Goal: Task Accomplishment & Management: Manage account settings

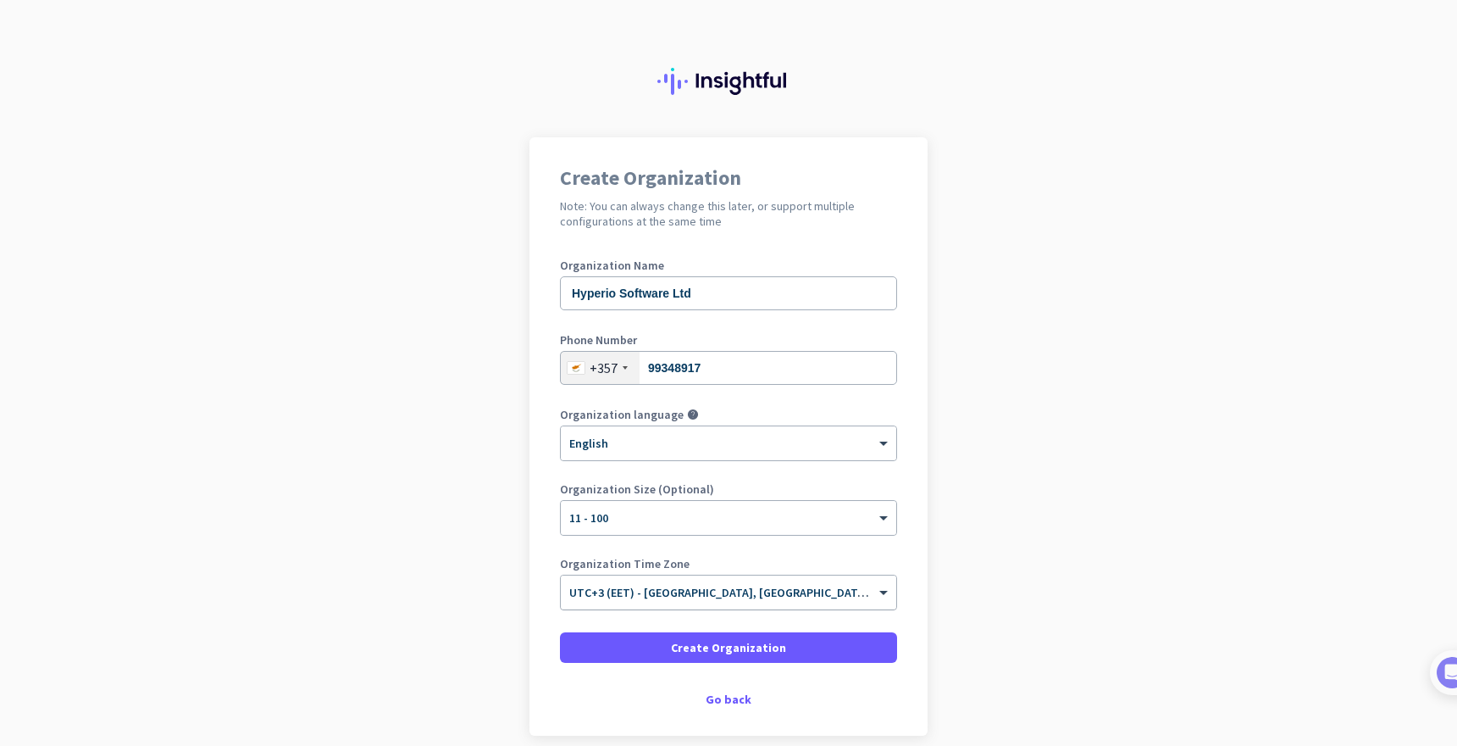
click at [806, 592] on input "text" at bounding box center [711, 586] width 285 height 13
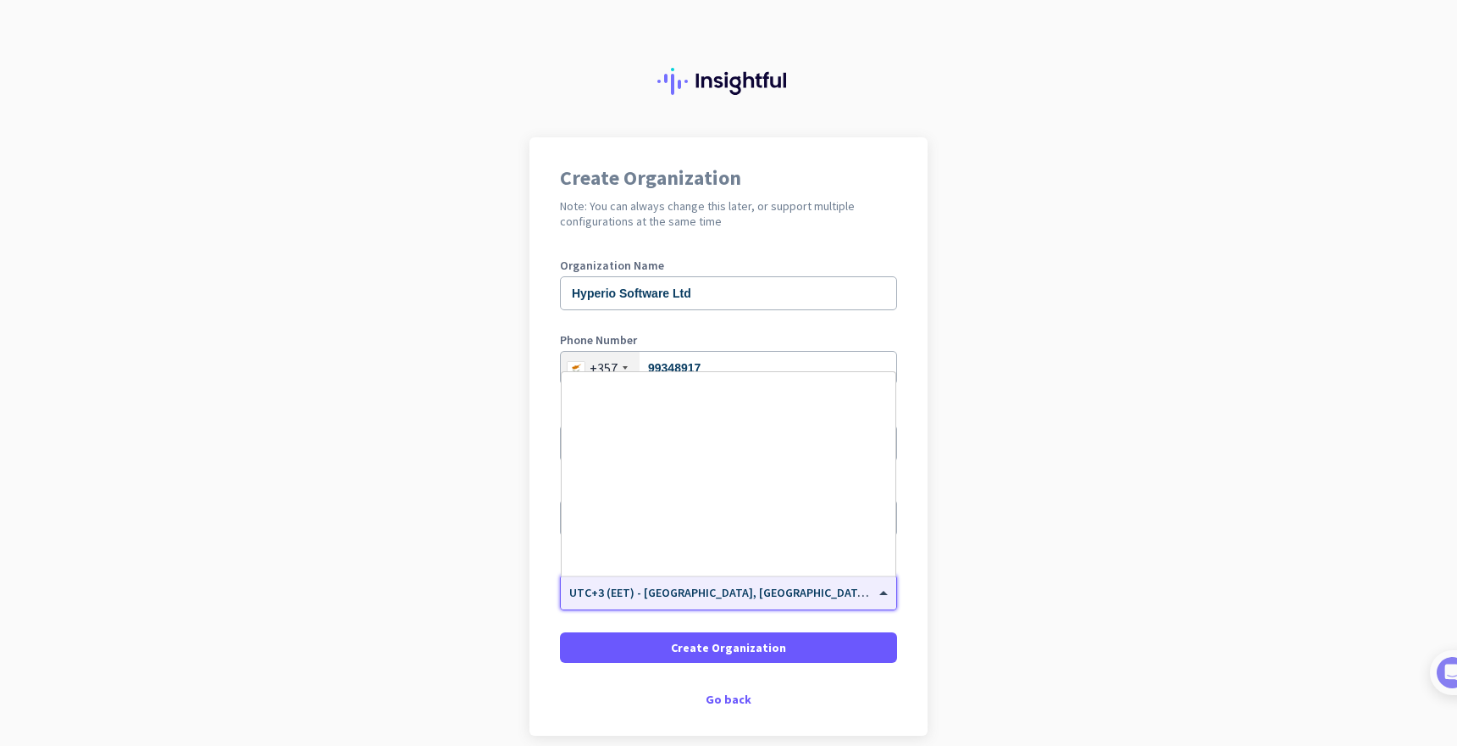
scroll to position [5871, 0]
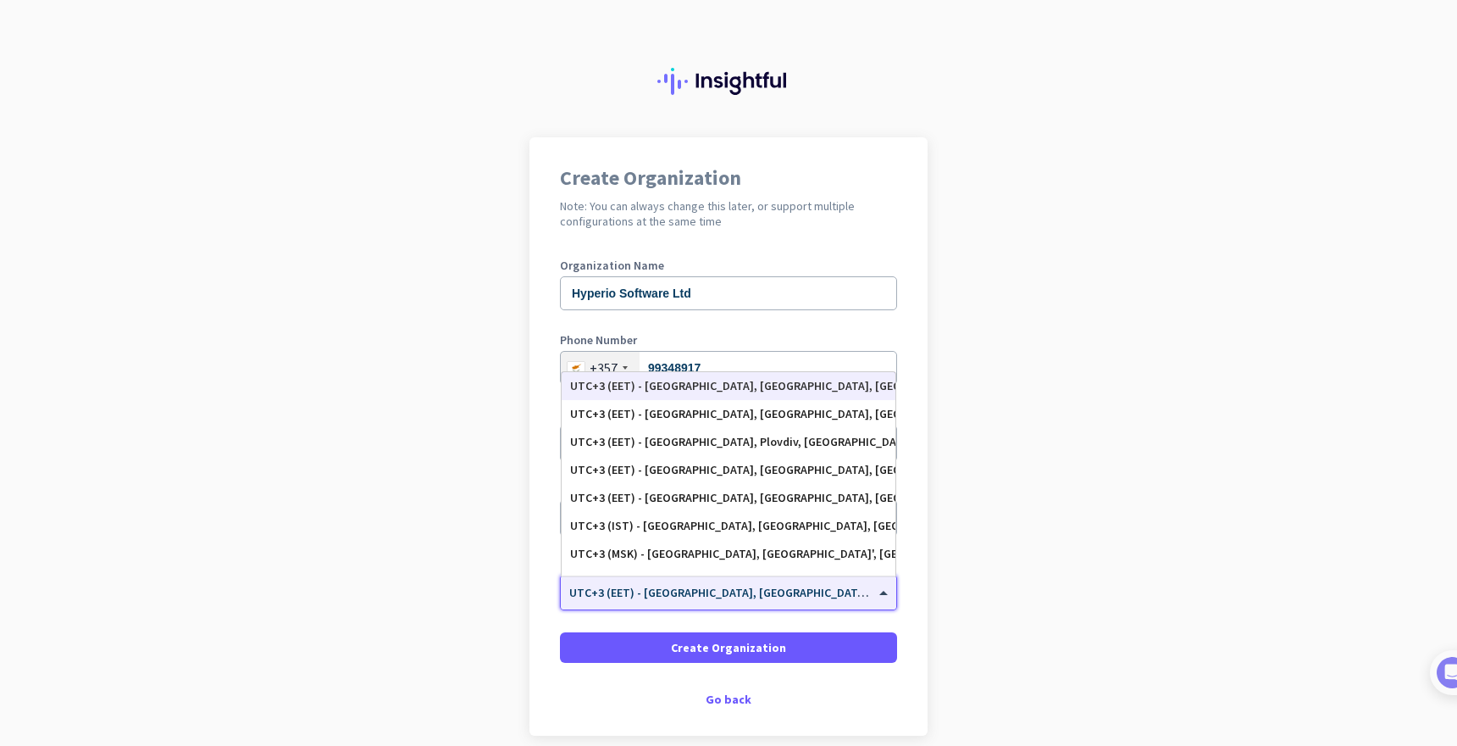
click at [806, 592] on input "text" at bounding box center [711, 586] width 285 height 13
click at [1017, 611] on app-onboarding-organization "Create Organization Note: You can always change this later, or support multiple…" at bounding box center [728, 478] width 1457 height 683
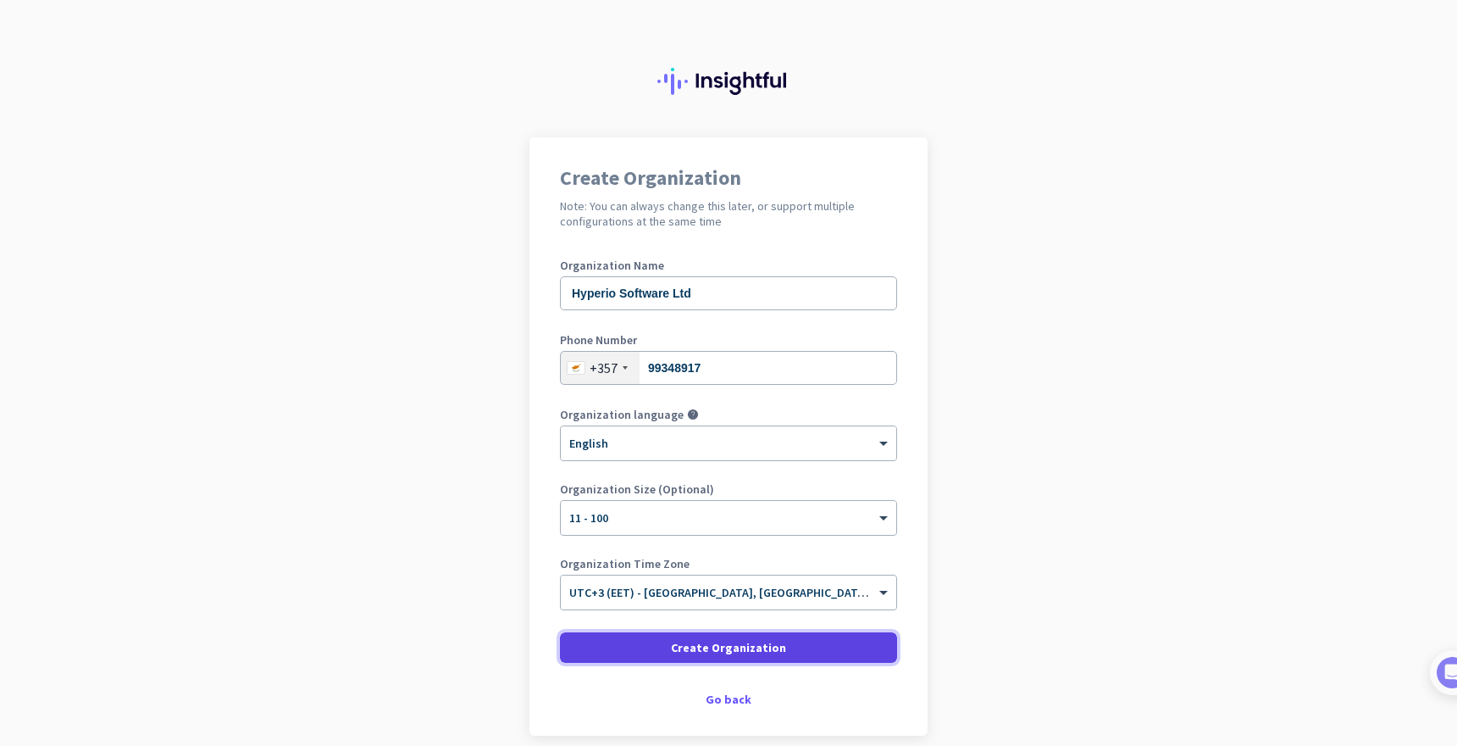
click at [757, 645] on span "Create Organization" at bounding box center [728, 647] width 115 height 17
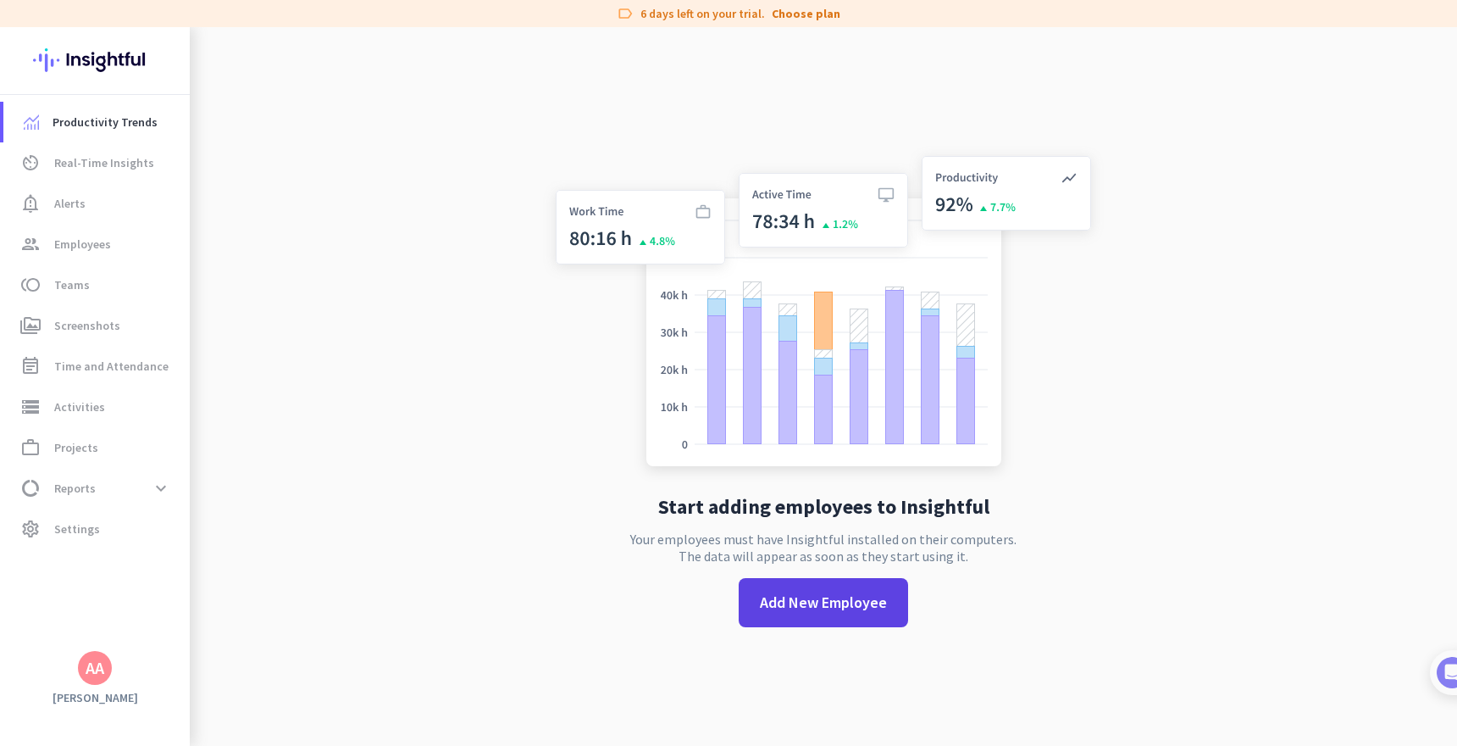
click at [849, 614] on span at bounding box center [823, 602] width 169 height 41
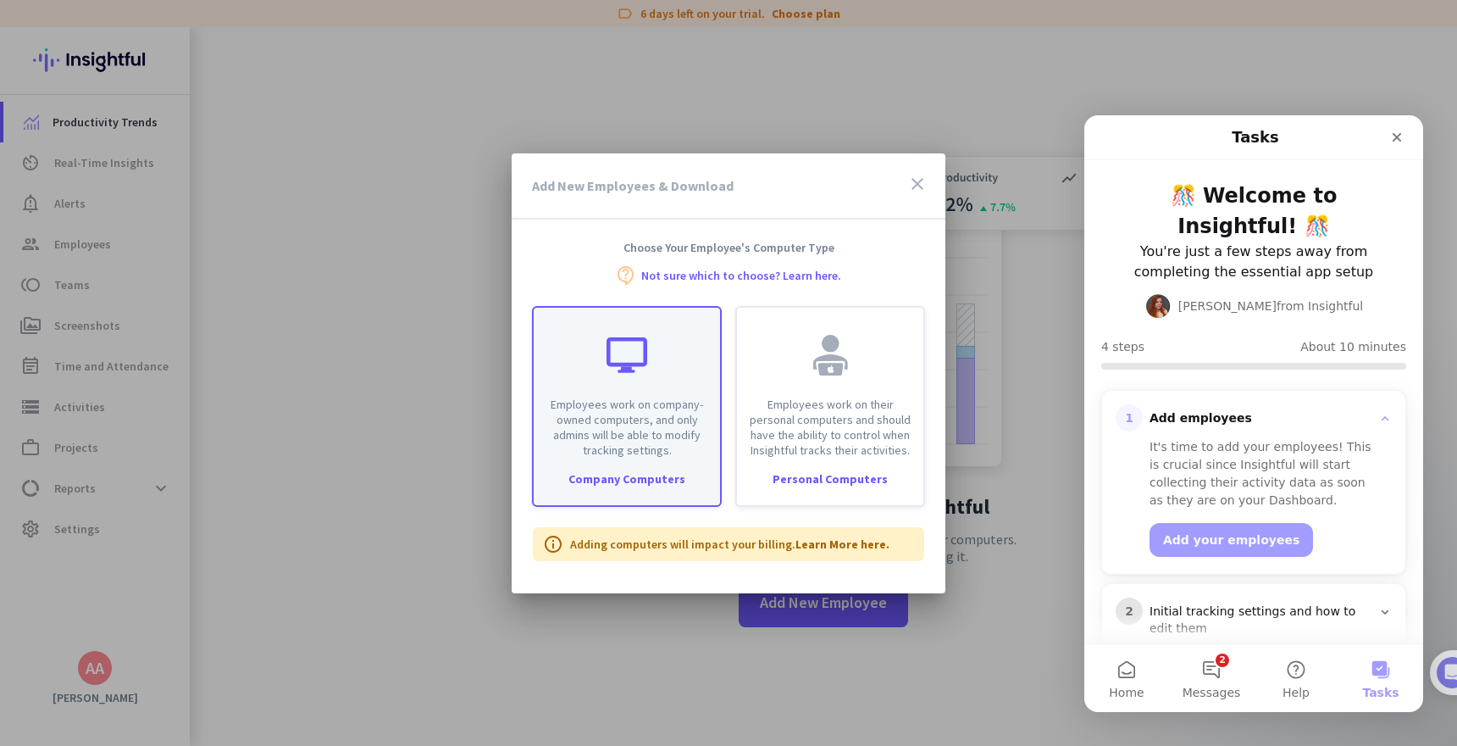
click at [647, 384] on div "Employees work on company-owned computers, and only admins will be able to modi…" at bounding box center [627, 383] width 186 height 150
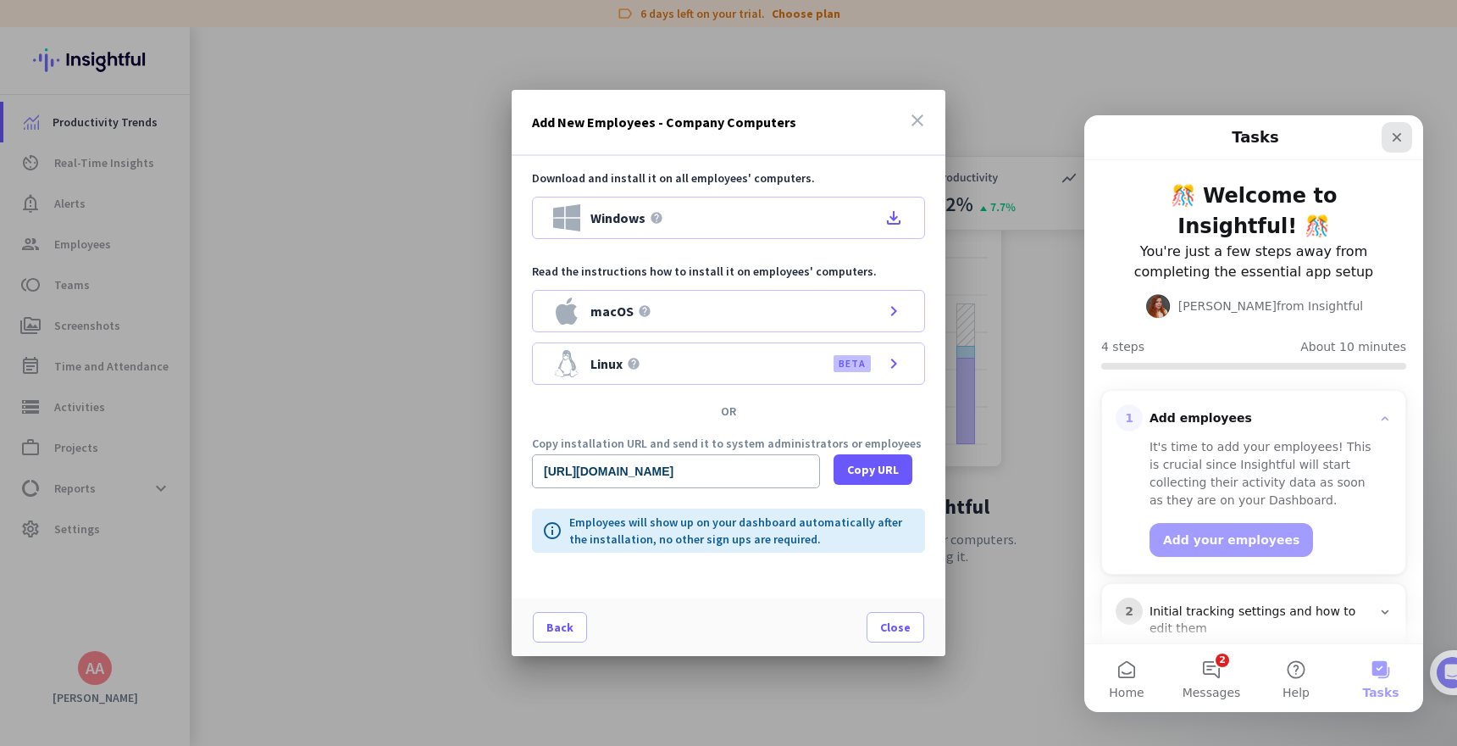
click at [1399, 139] on icon "Close" at bounding box center [1397, 137] width 9 height 9
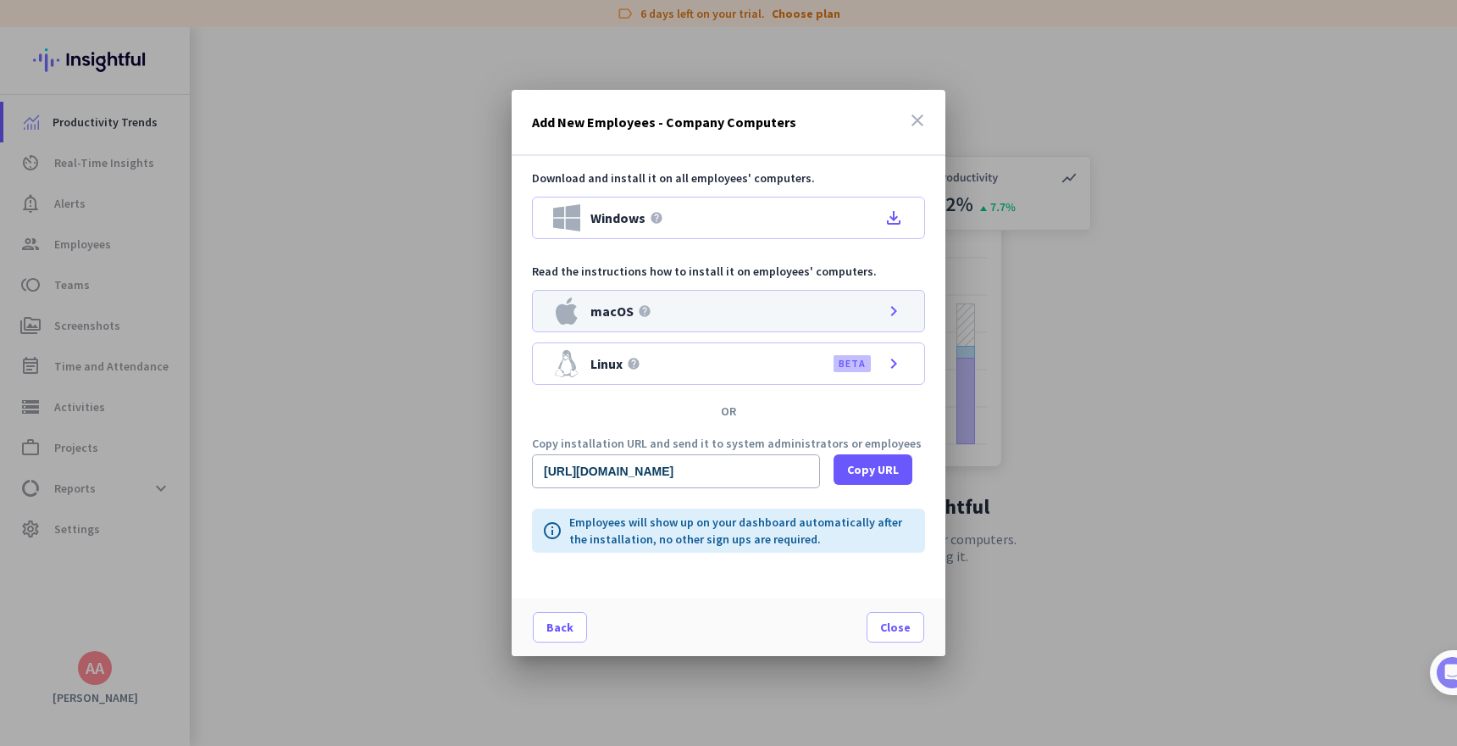
click at [887, 310] on icon "chevron_right" at bounding box center [894, 311] width 20 height 20
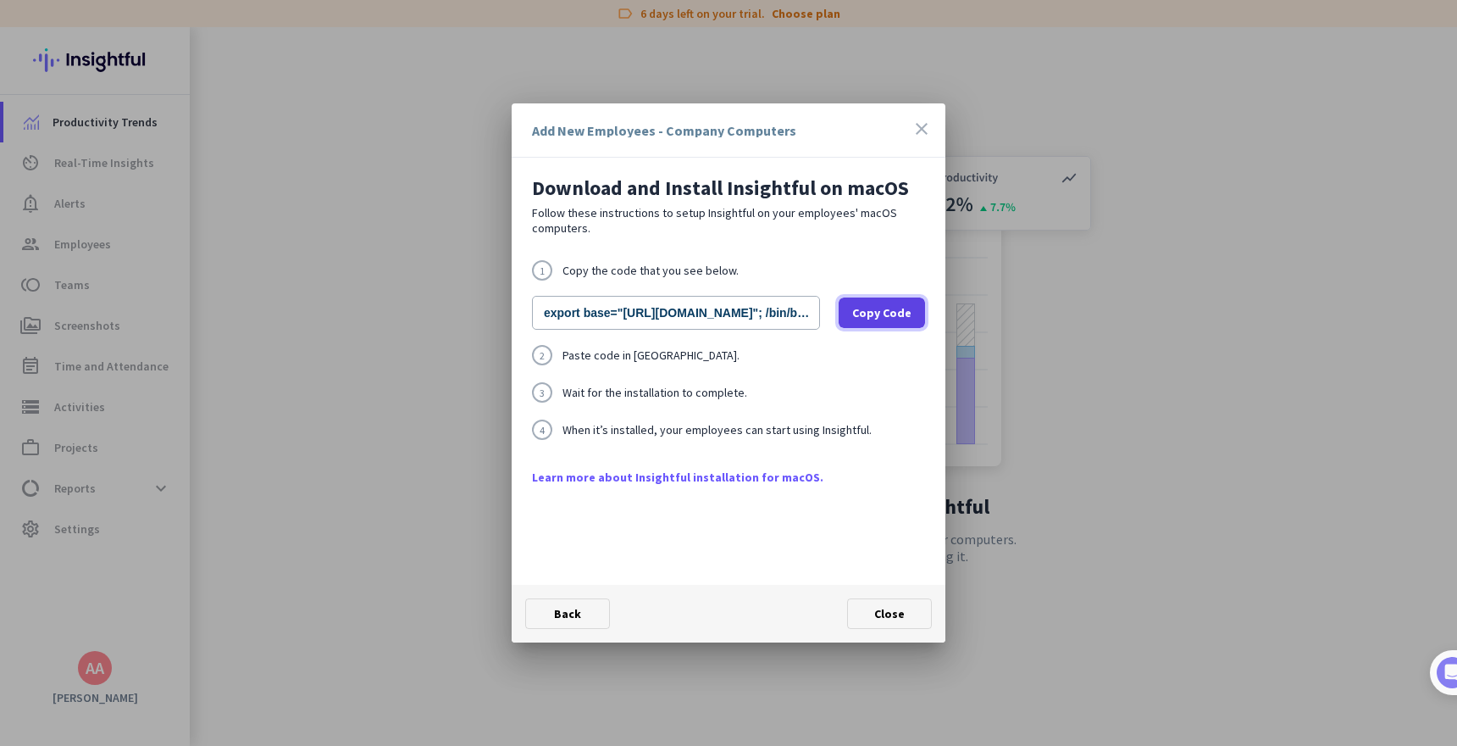
click at [888, 308] on span "Copy Code" at bounding box center [881, 312] width 59 height 17
click at [895, 621] on span at bounding box center [889, 613] width 83 height 41
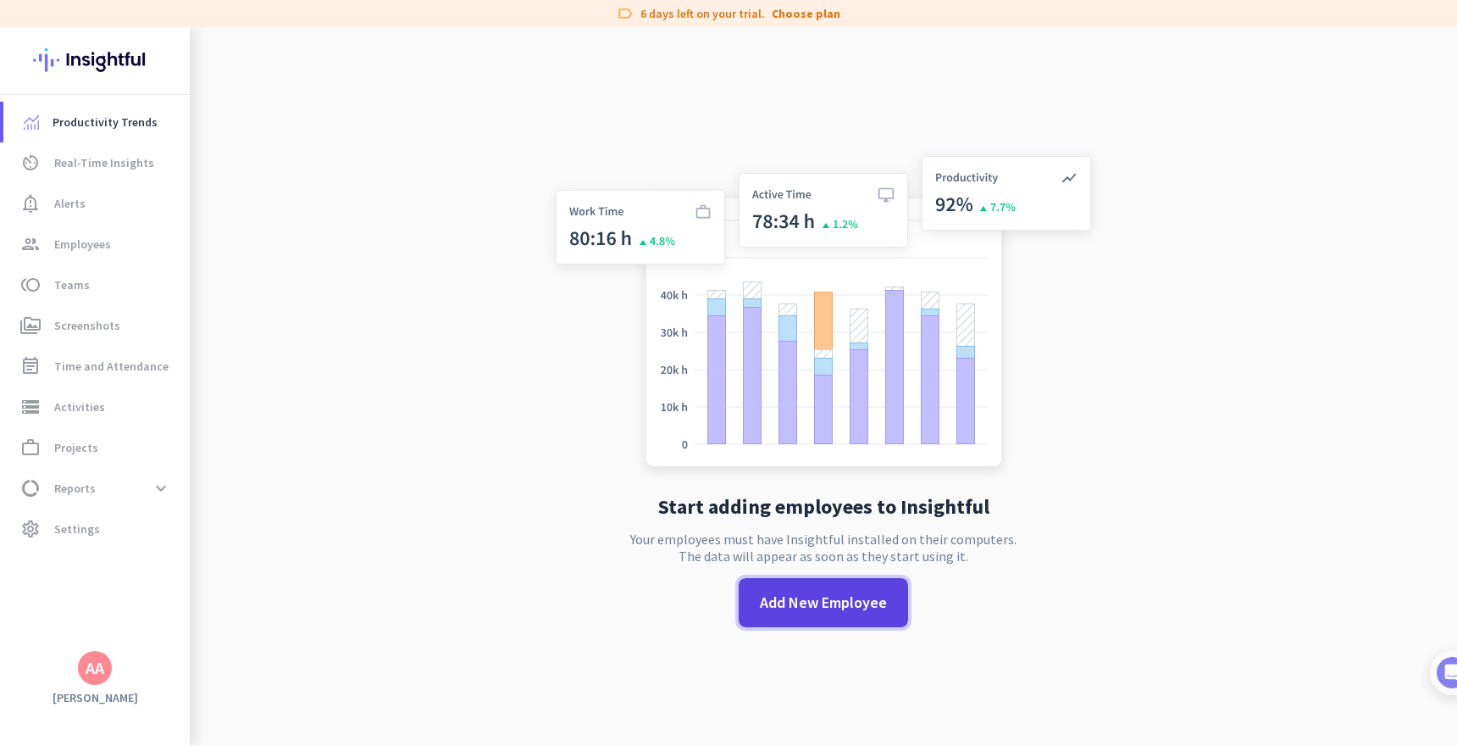
click at [851, 617] on span at bounding box center [823, 602] width 169 height 41
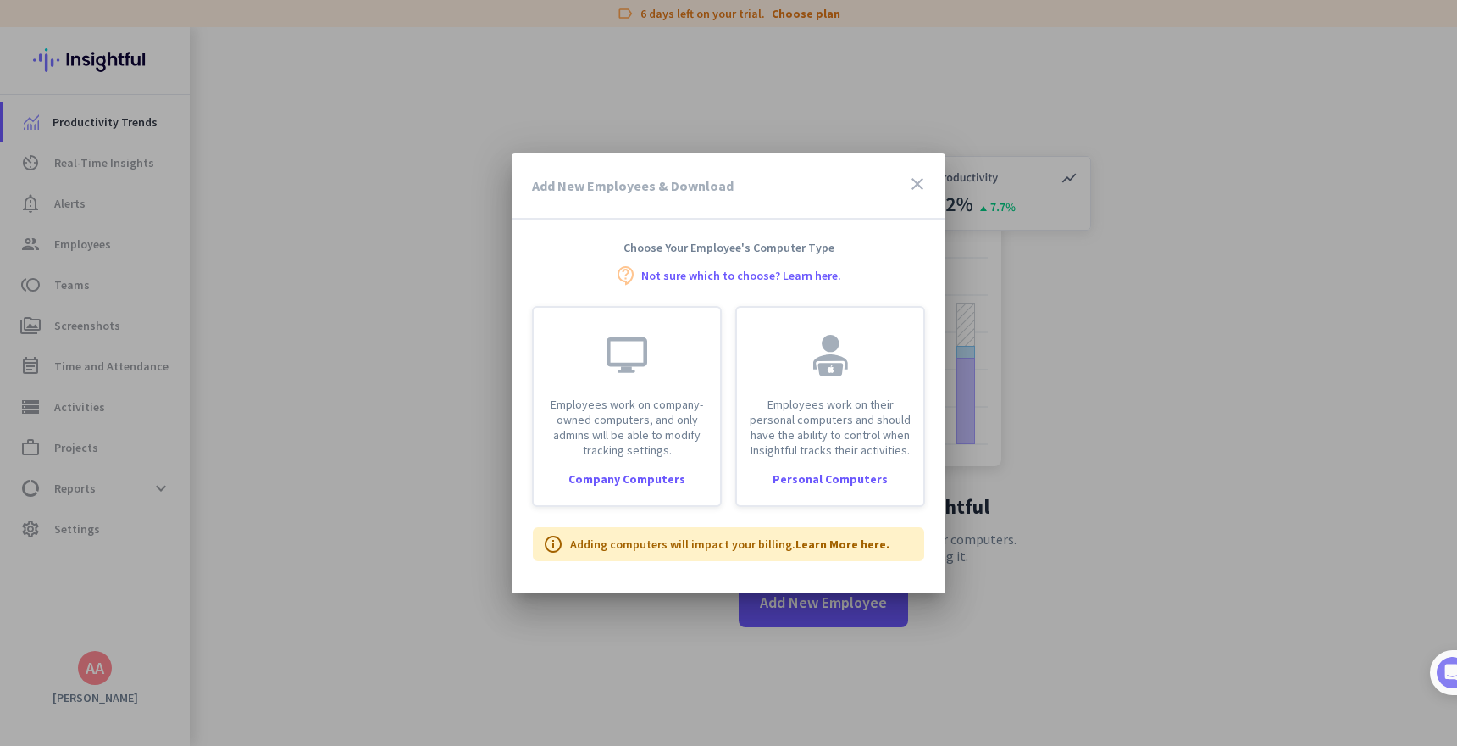
click at [917, 182] on icon "close" at bounding box center [917, 184] width 20 height 20
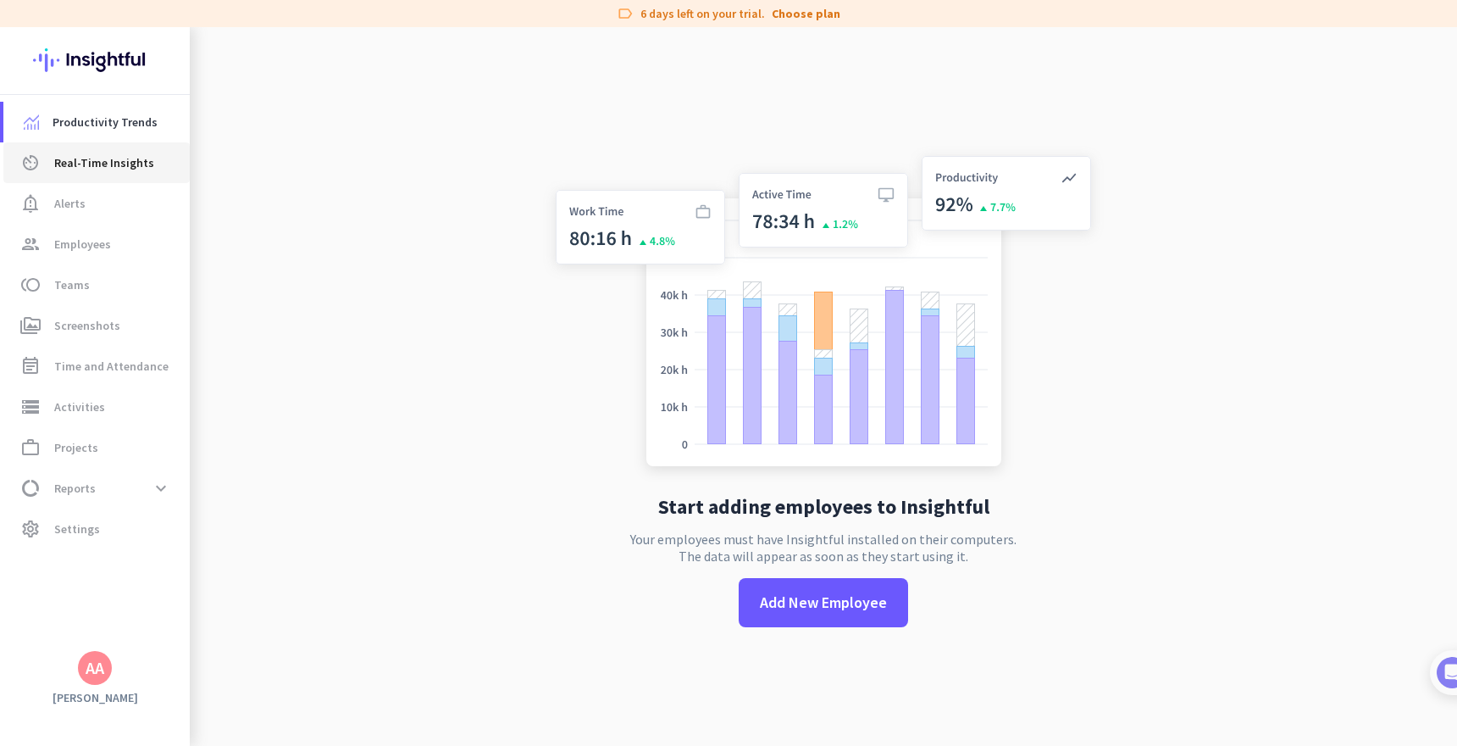
click at [108, 164] on span "Real-Time Insights" at bounding box center [104, 162] width 100 height 20
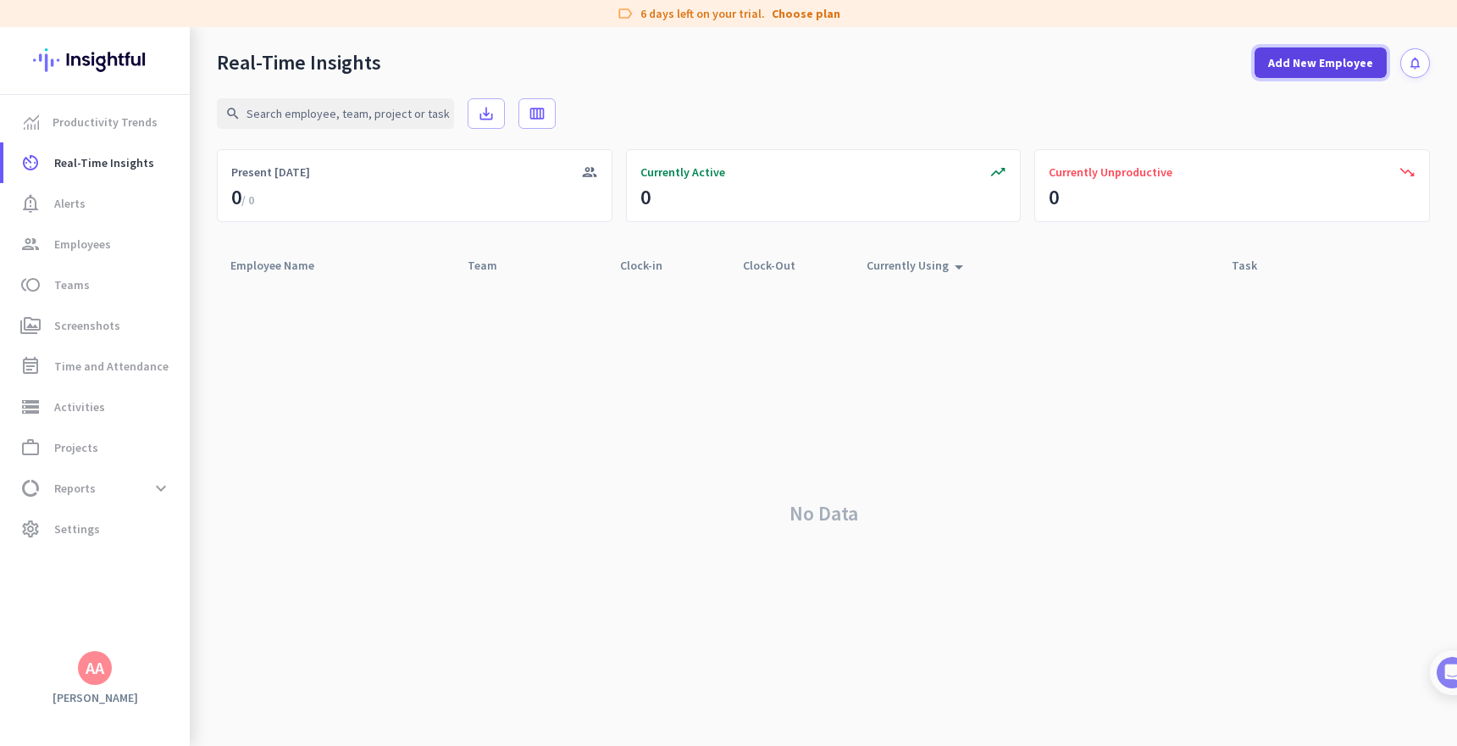
click at [1303, 69] on span "Add New Employee" at bounding box center [1320, 62] width 105 height 17
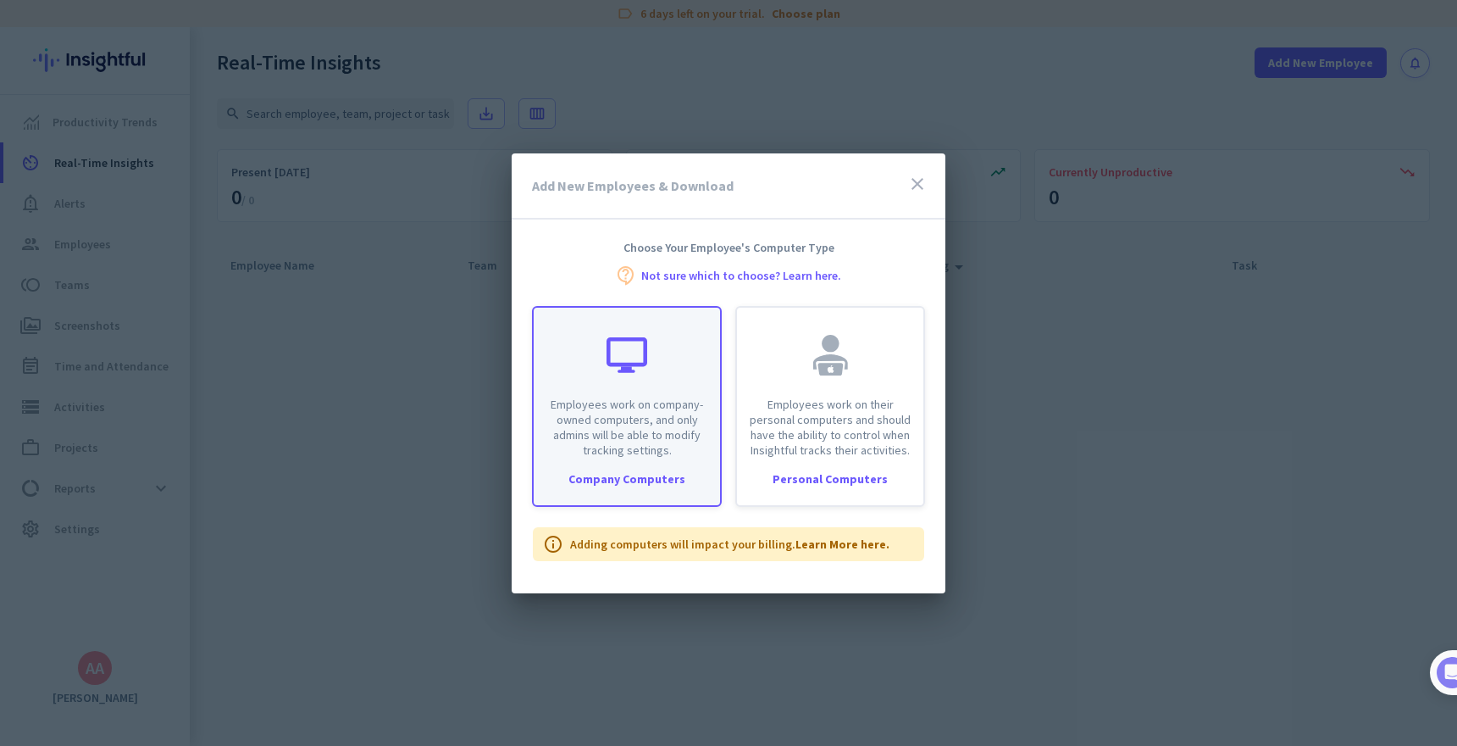
click at [698, 350] on div "Employees work on company-owned computers, and only admins will be able to modi…" at bounding box center [627, 383] width 186 height 150
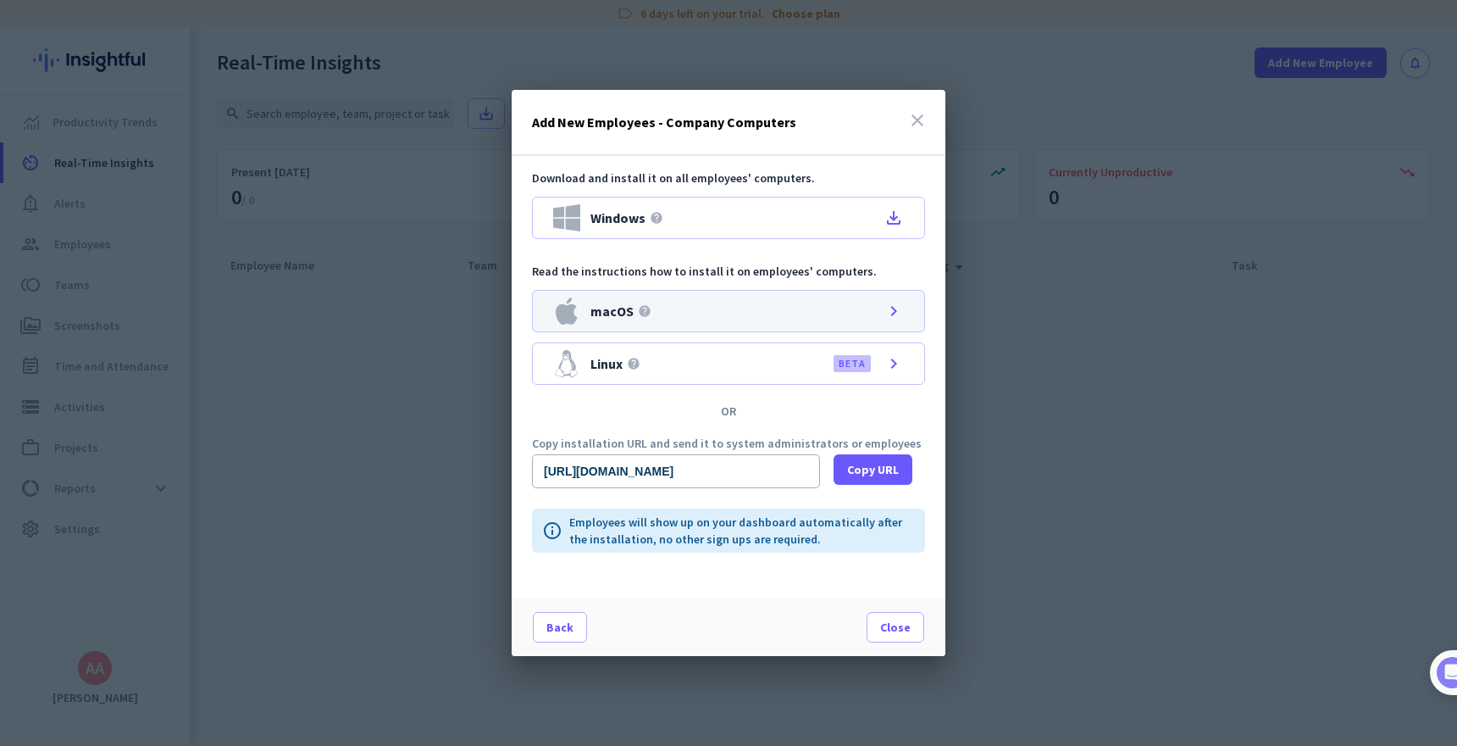
click at [773, 320] on div "macOS help chevron_right" at bounding box center [728, 311] width 393 height 42
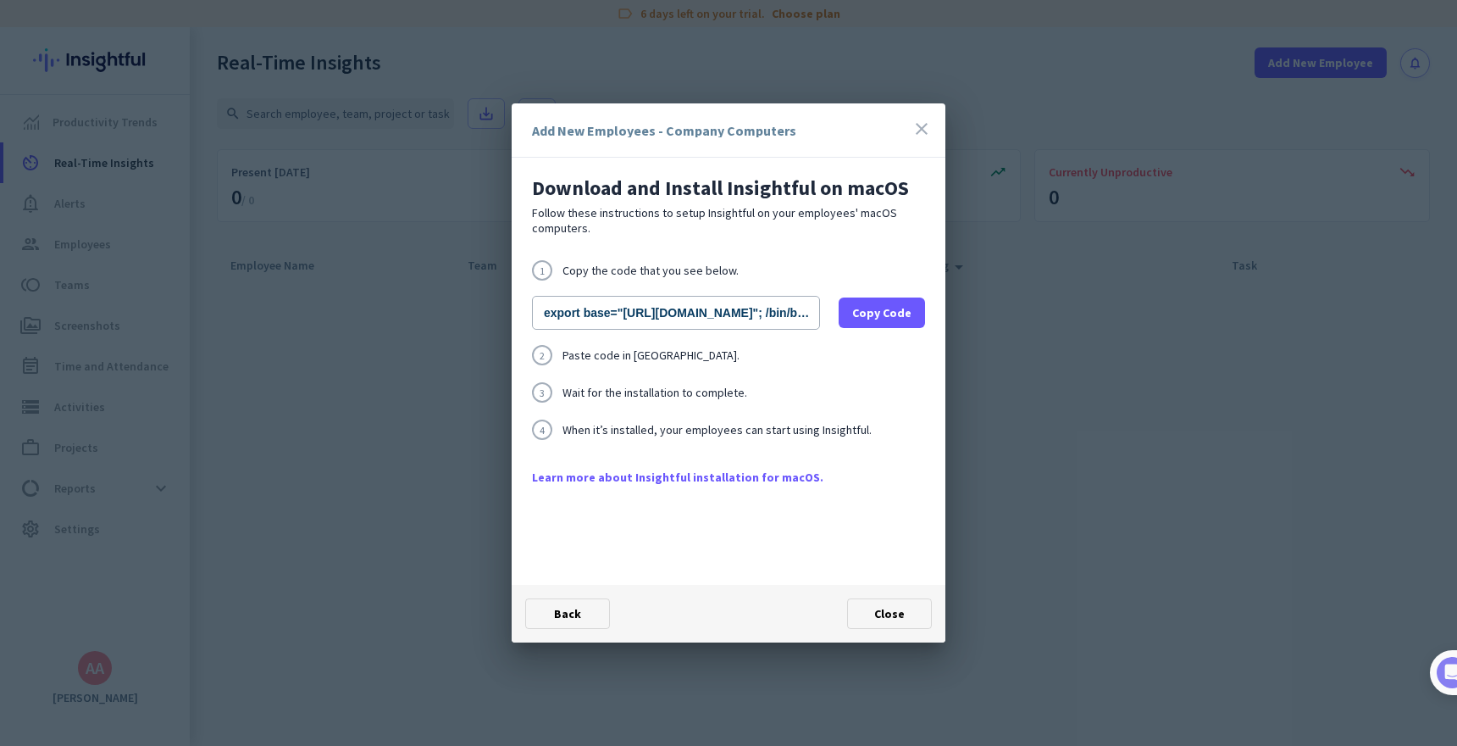
click at [921, 130] on icon "close" at bounding box center [922, 129] width 20 height 20
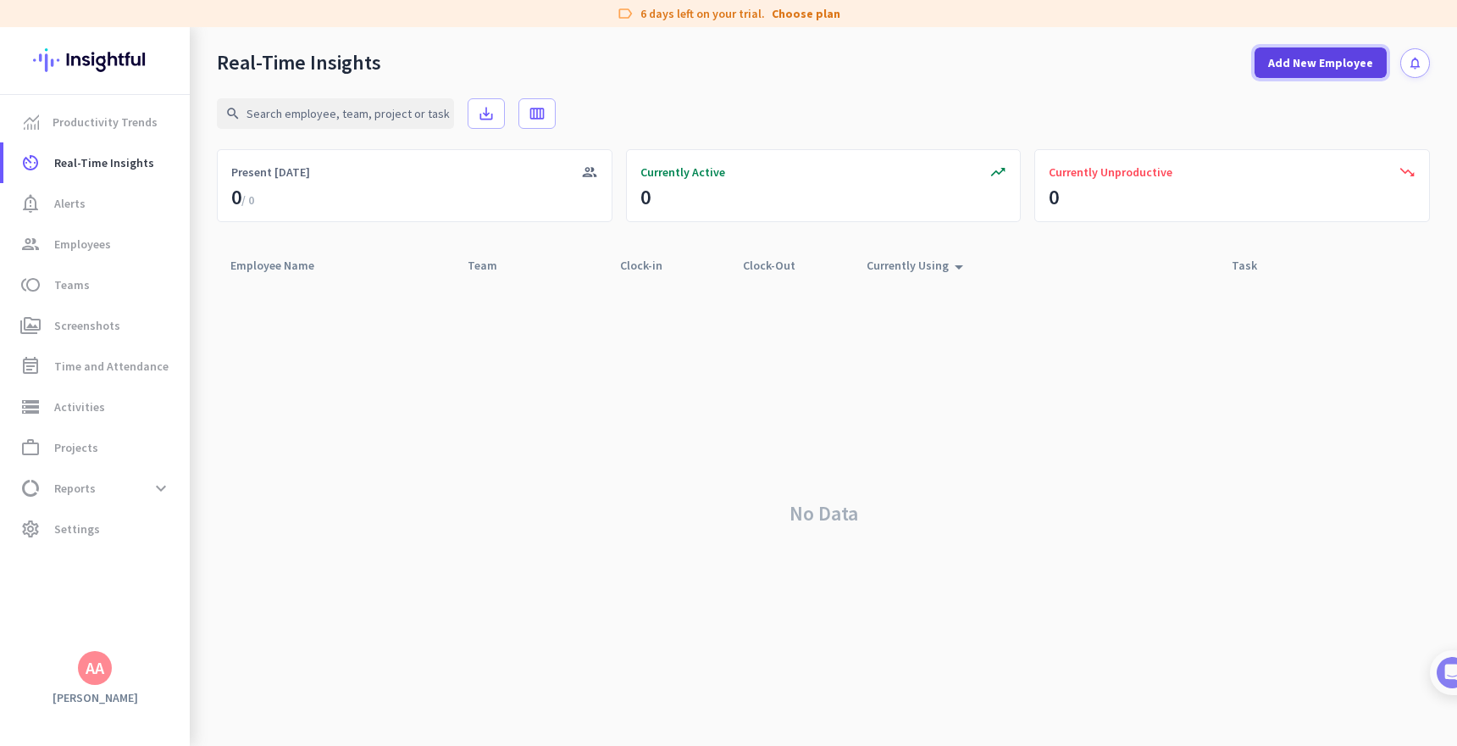
click at [1289, 68] on span "Add New Employee" at bounding box center [1320, 62] width 105 height 17
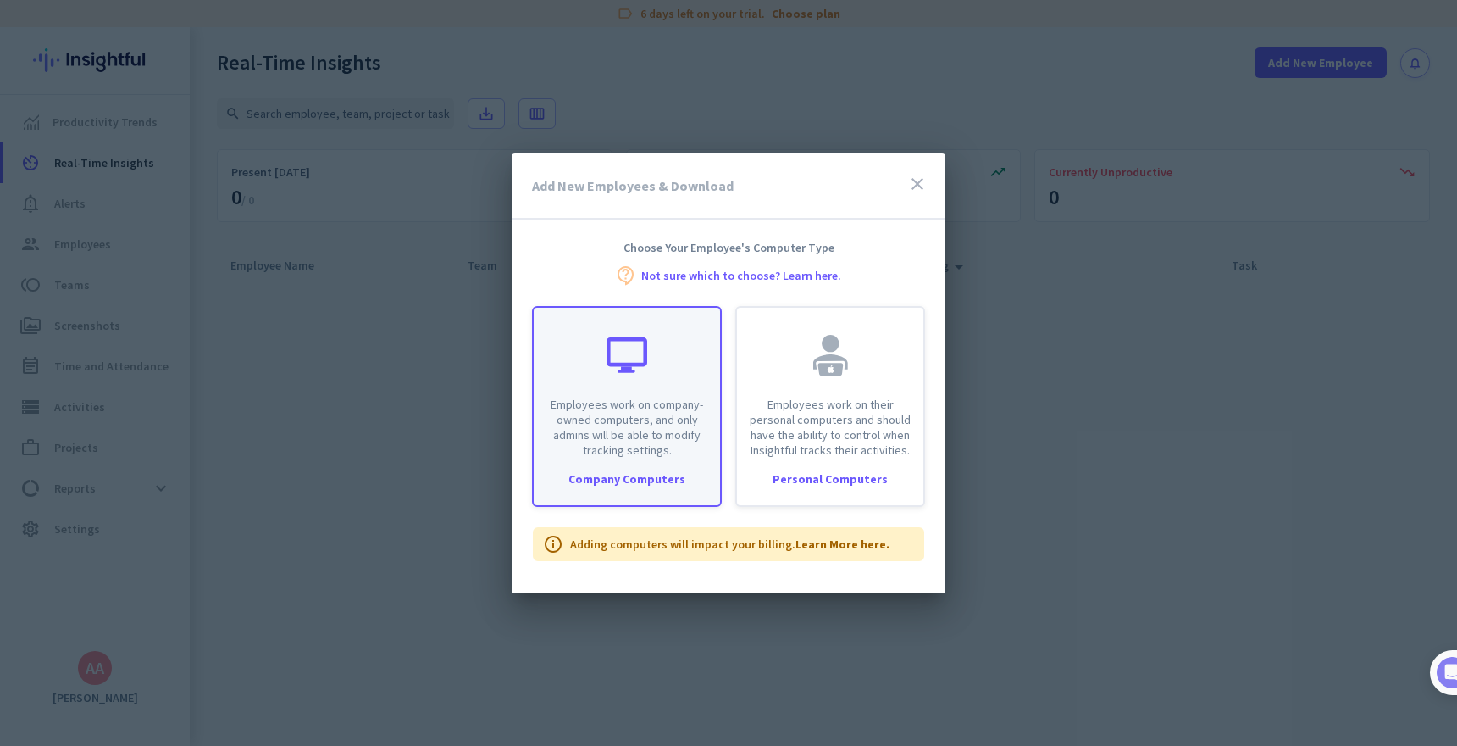
click at [628, 435] on p "Employees work on company-owned computers, and only admins will be able to modi…" at bounding box center [627, 426] width 166 height 61
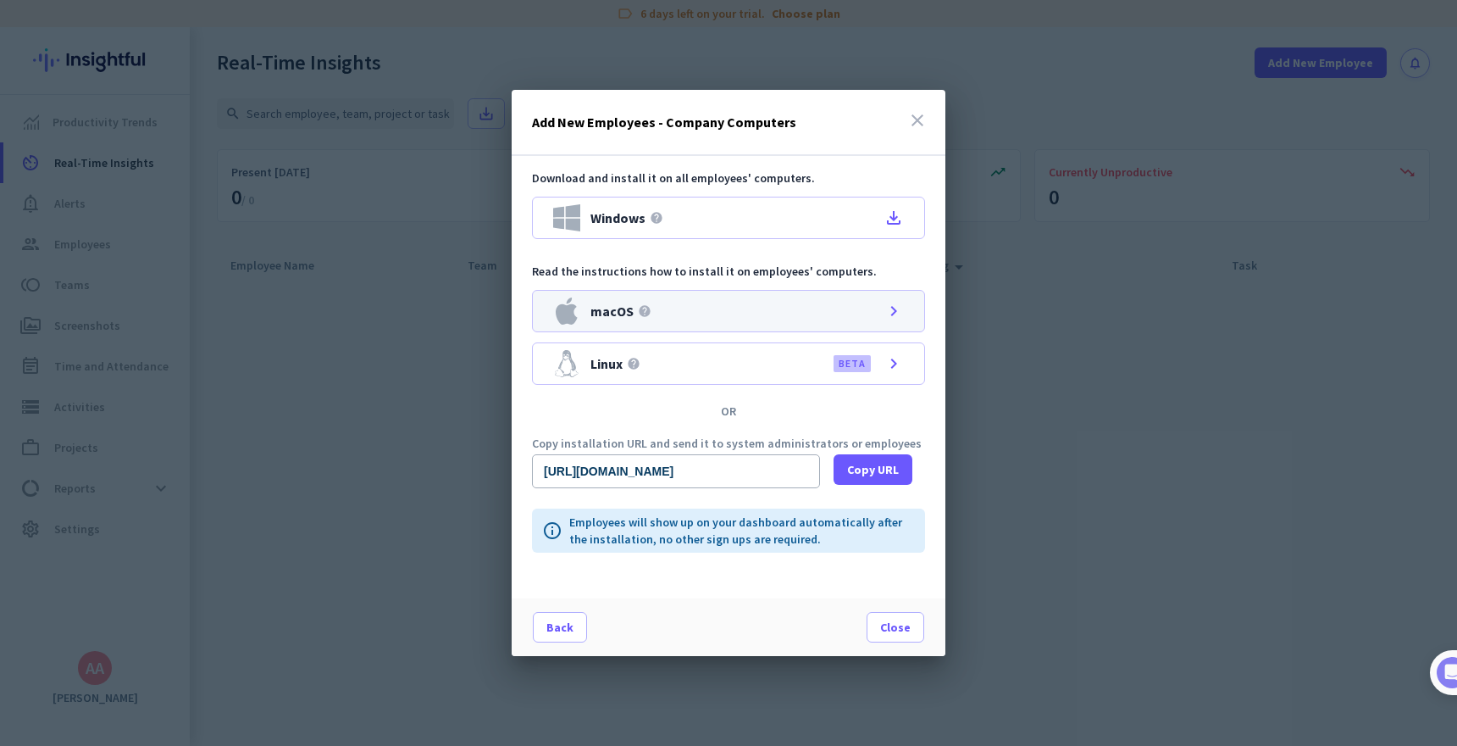
click at [765, 312] on div "macOS help chevron_right" at bounding box center [728, 311] width 393 height 42
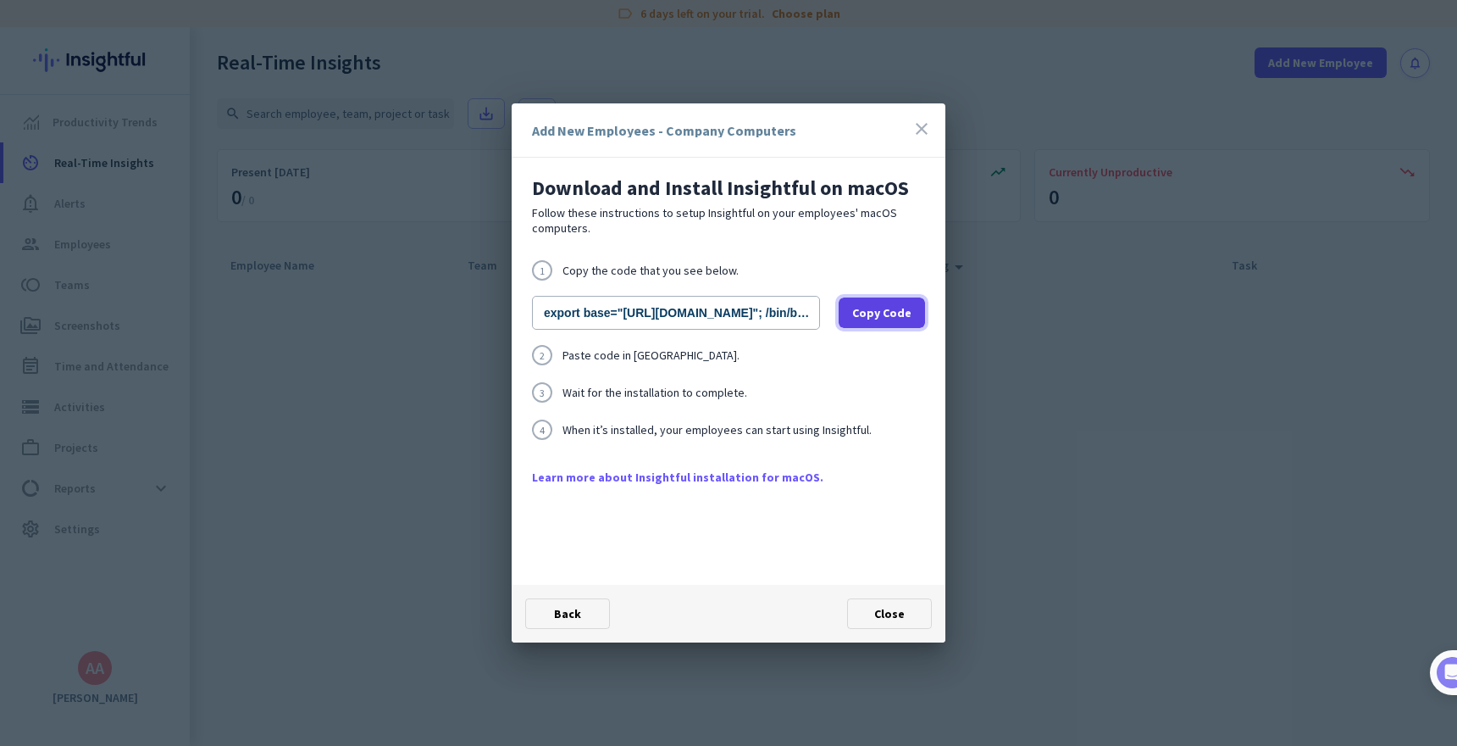
click at [893, 310] on span "Copy Code" at bounding box center [881, 312] width 59 height 17
